Goal: Task Accomplishment & Management: Use online tool/utility

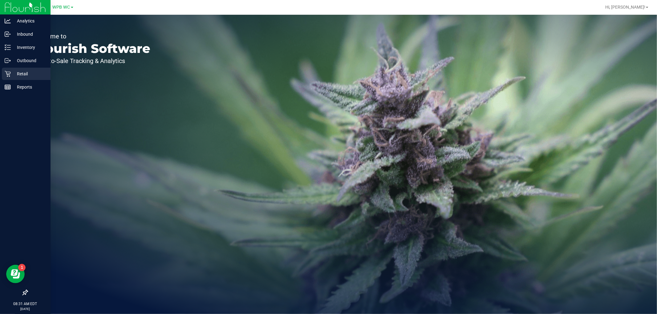
click at [4, 71] on div "Retail" at bounding box center [26, 74] width 49 height 12
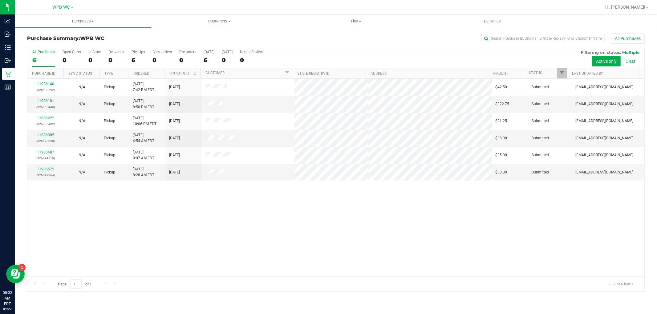
click at [222, 244] on div "11986140 (326488592) N/A Pickup [DATE] 7:42 PM EDT 9/22/2025 $42.50 Submitted […" at bounding box center [335, 178] width 617 height 198
click at [359, 22] on span at bounding box center [360, 21] width 2 height 1
click at [349, 38] on li "Manage tills" at bounding box center [356, 37] width 136 height 7
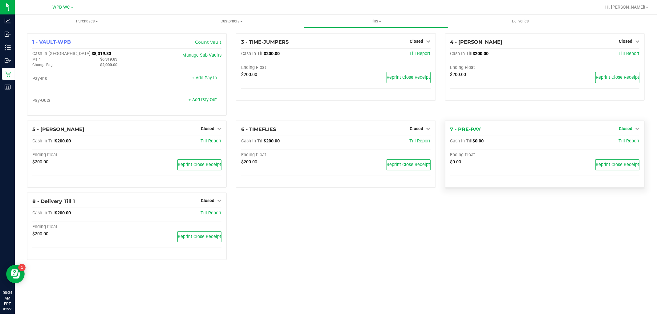
click at [629, 128] on span "Closed" at bounding box center [626, 128] width 14 height 5
click at [620, 145] on div "Open Till" at bounding box center [625, 142] width 46 height 8
click at [624, 143] on link "Open Till" at bounding box center [625, 141] width 16 height 5
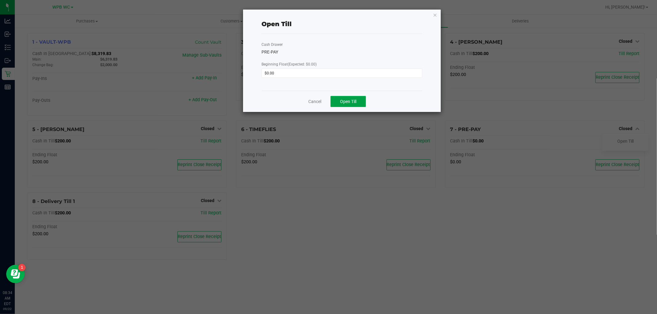
click at [348, 97] on button "Open Till" at bounding box center [347, 101] width 35 height 11
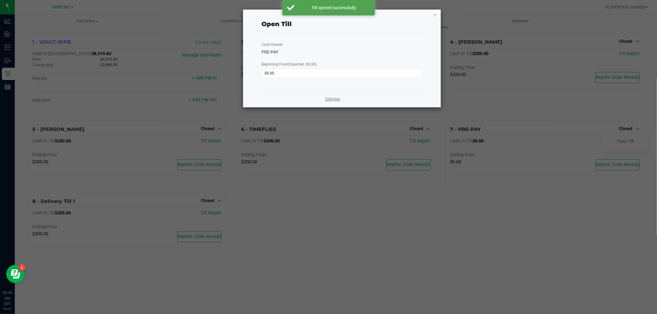
click at [334, 97] on link "Dismiss" at bounding box center [332, 99] width 15 height 6
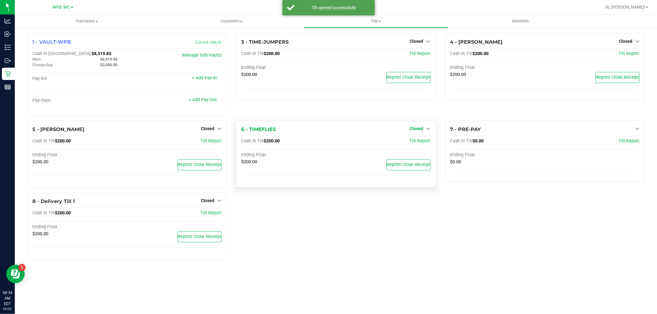
click at [423, 129] on link "Closed" at bounding box center [420, 128] width 21 height 5
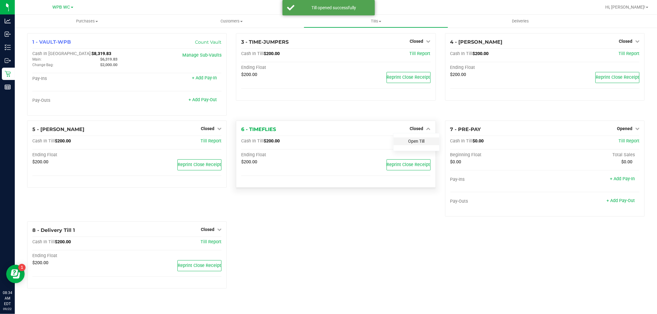
click at [420, 140] on link "Open Till" at bounding box center [416, 141] width 16 height 5
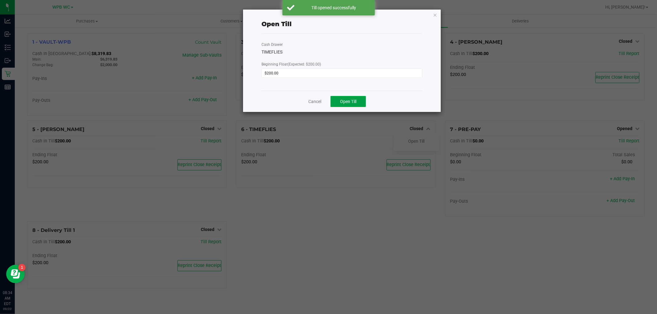
click at [353, 103] on span "Open Till" at bounding box center [348, 101] width 16 height 5
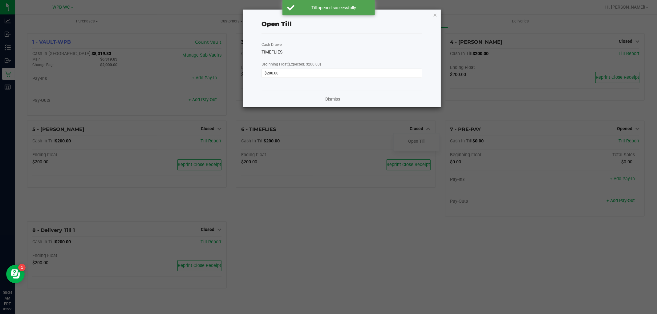
click at [340, 97] on link "Dismiss" at bounding box center [332, 99] width 15 height 6
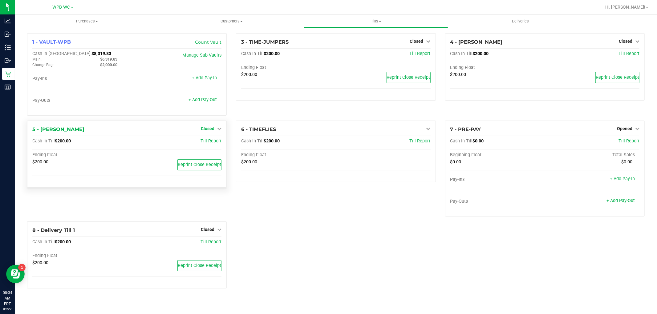
click at [205, 130] on span "Closed" at bounding box center [208, 128] width 14 height 5
click at [210, 143] on link "Open Till" at bounding box center [207, 141] width 16 height 5
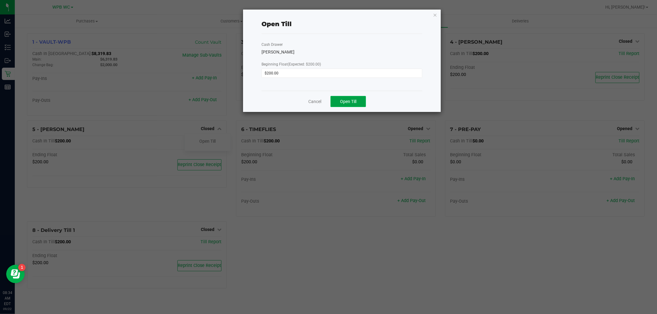
click at [358, 101] on button "Open Till" at bounding box center [347, 101] width 35 height 11
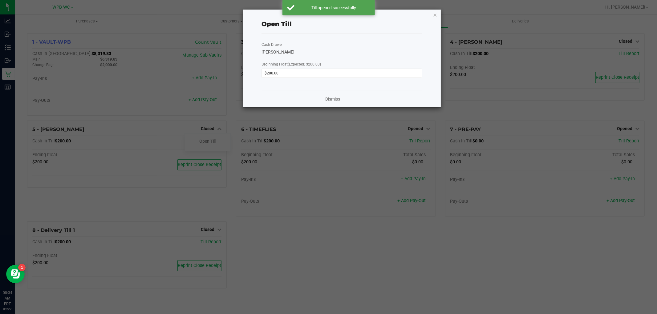
click at [330, 100] on link "Dismiss" at bounding box center [332, 99] width 15 height 6
